Goal: Find specific page/section: Find specific page/section

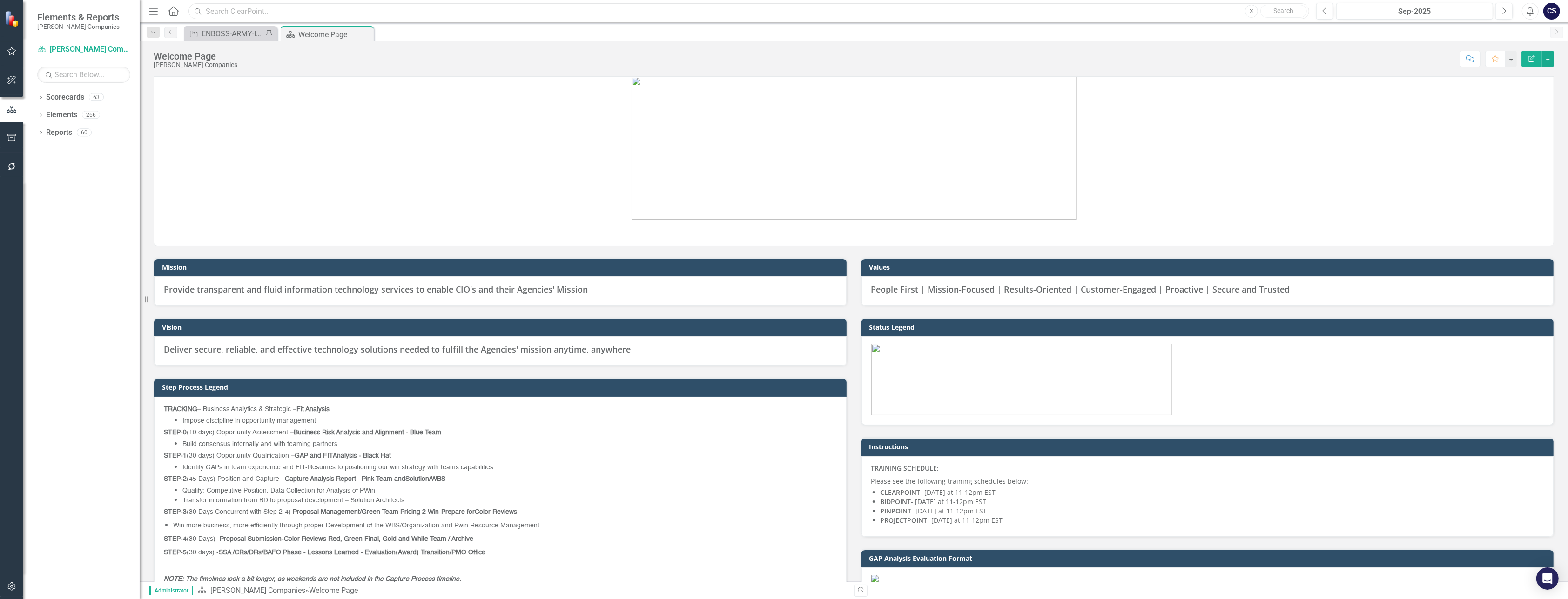
click at [222, 12] on input "text" at bounding box center [749, 11] width 1121 height 16
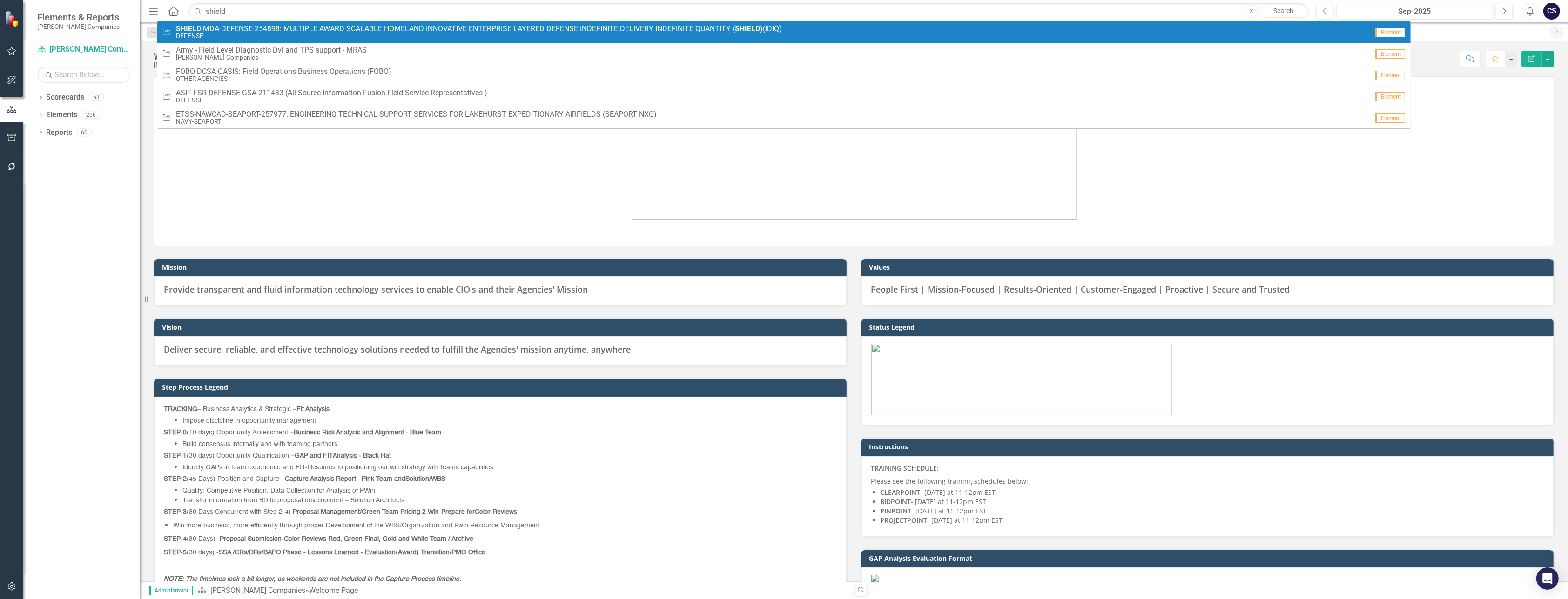
click at [249, 28] on span "SHIELD -MDA-DEFENSE-254898: MULTIPLE AWARD SCALABLE HOMELAND INNOVATIVE ENTERPR…" at bounding box center [479, 29] width 606 height 9
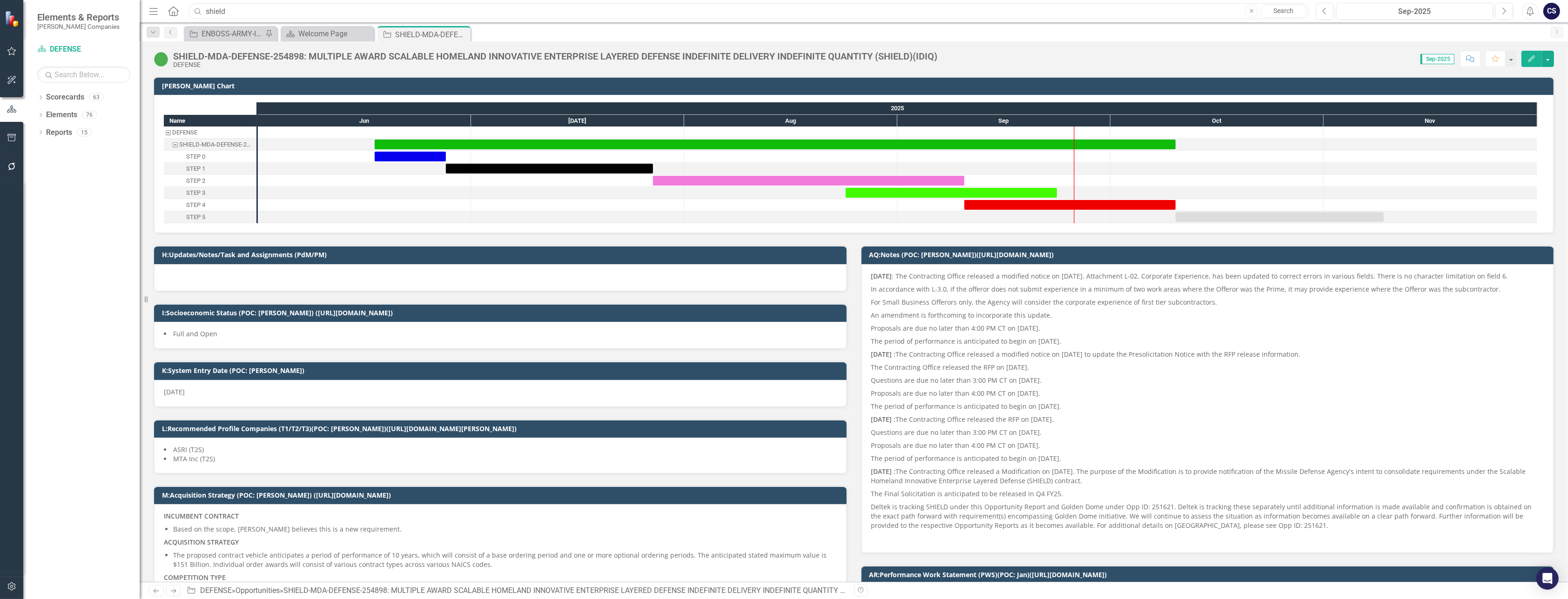
click at [234, 12] on input "shield" at bounding box center [749, 11] width 1121 height 16
type input "s"
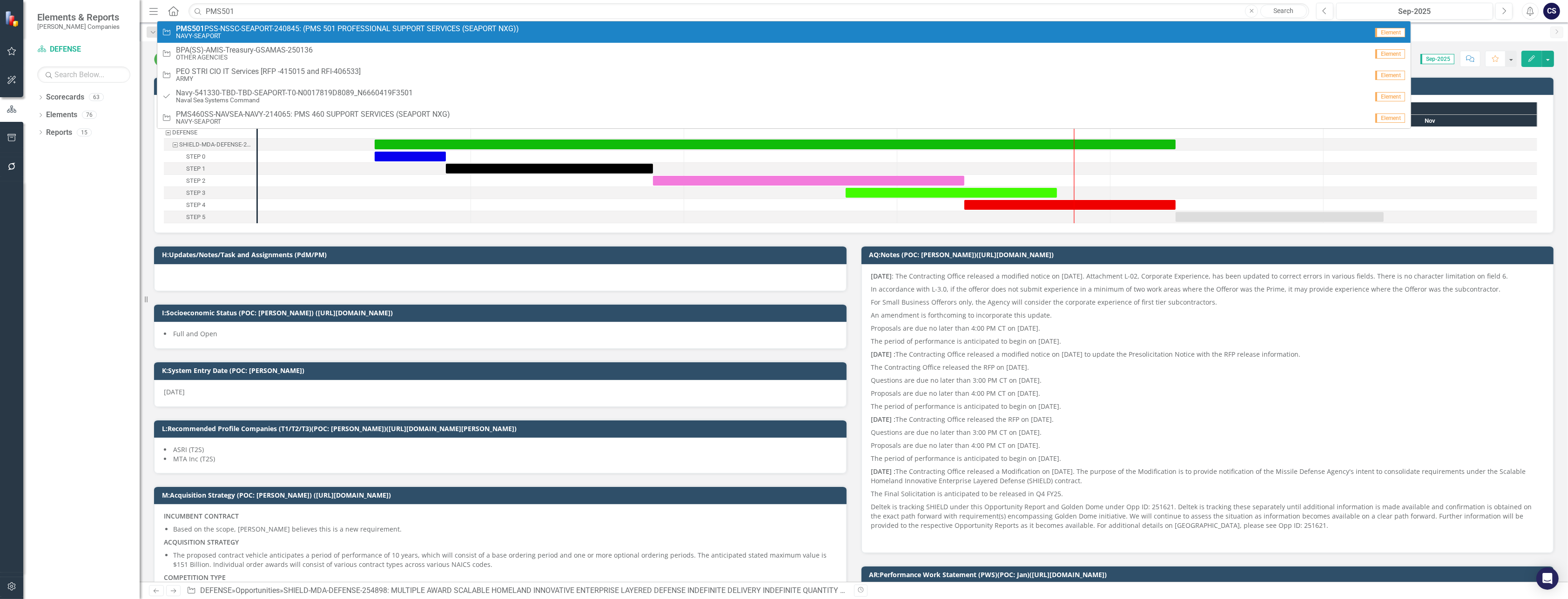
click at [231, 25] on span "PMS501 PSS-NSSC-SEAPORT-240845: (PMS 501 PROFESSIONAL SUPPORT SERVICES (SEAPORT…" at bounding box center [347, 29] width 343 height 9
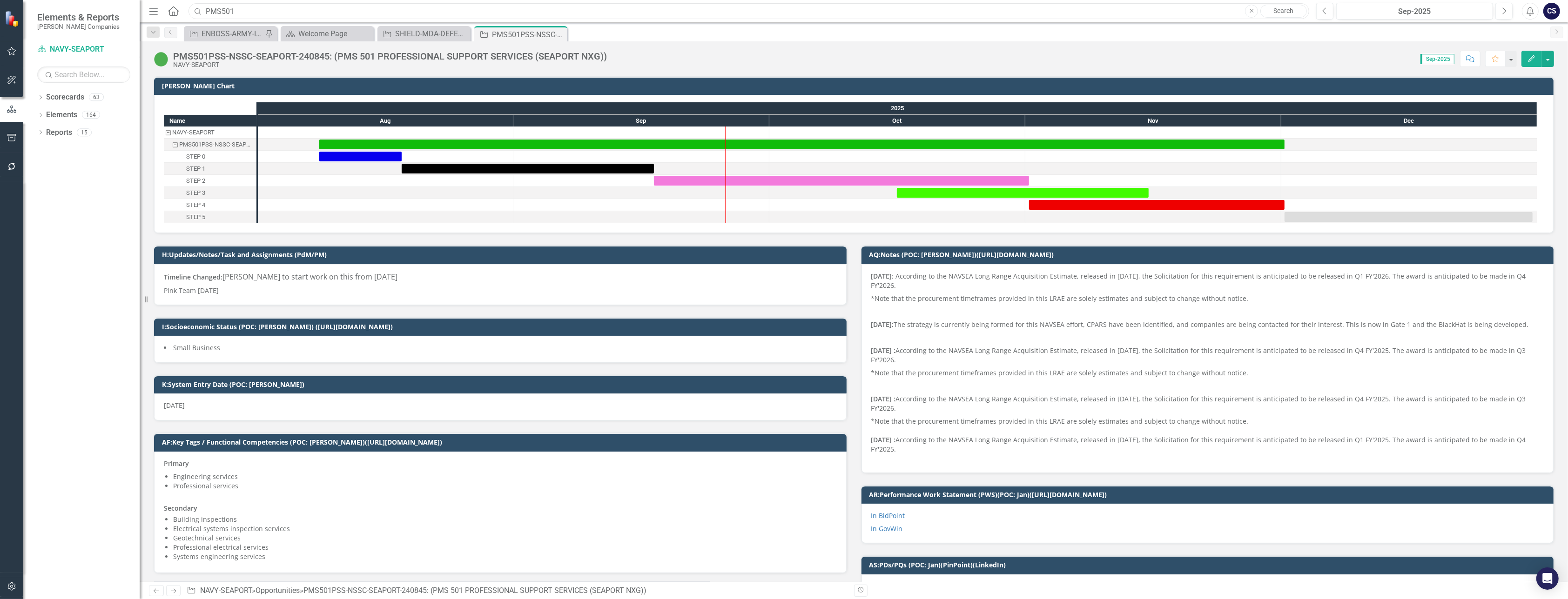
click at [247, 12] on input "PMS501" at bounding box center [749, 11] width 1121 height 16
type input "P"
